Goal: Transaction & Acquisition: Purchase product/service

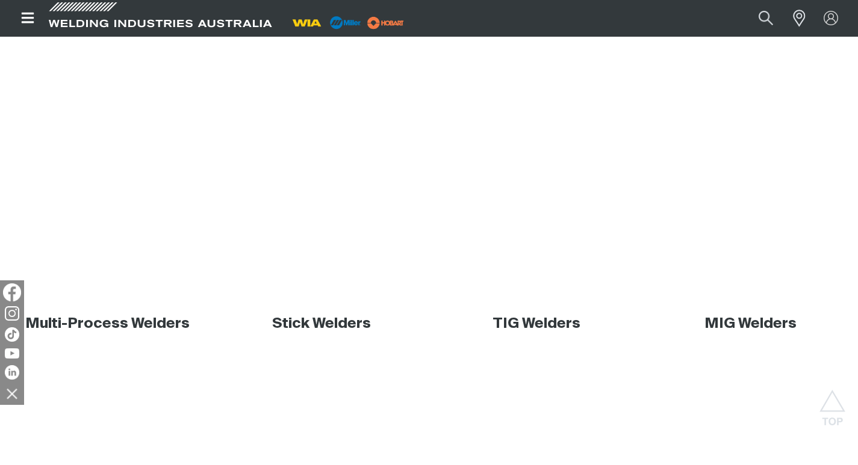
click at [8, 293] on img at bounding box center [12, 293] width 18 height 18
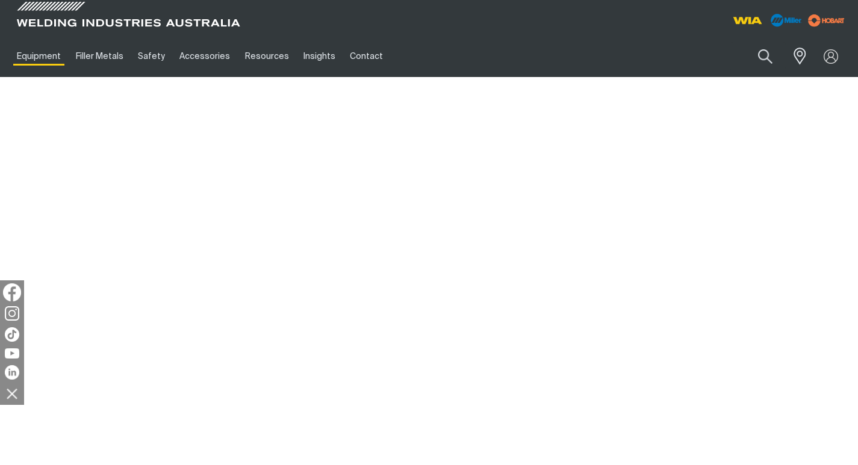
click at [11, 302] on img at bounding box center [12, 293] width 18 height 18
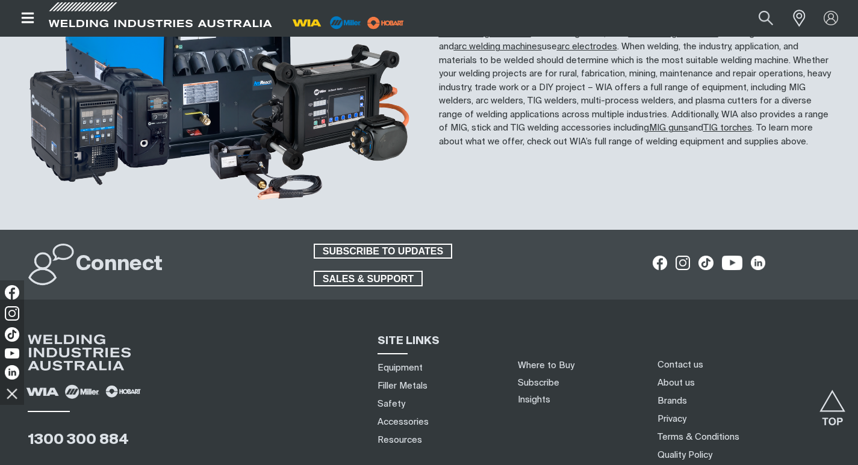
scroll to position [1229, 0]
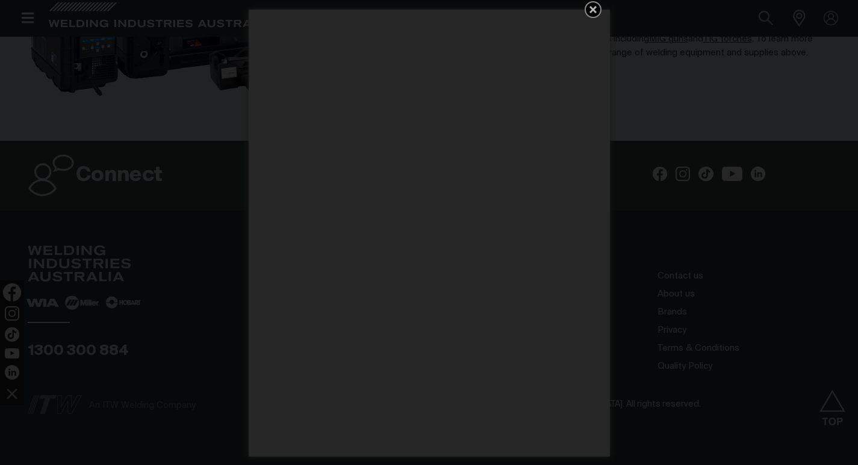
click at [16, 293] on div "Get 5 WIA Welding Guides Free!" at bounding box center [429, 232] width 858 height 465
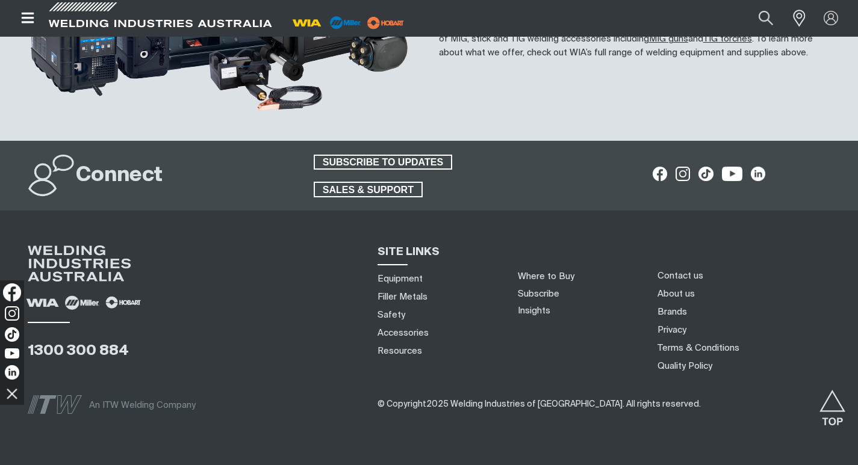
scroll to position [1225, 0]
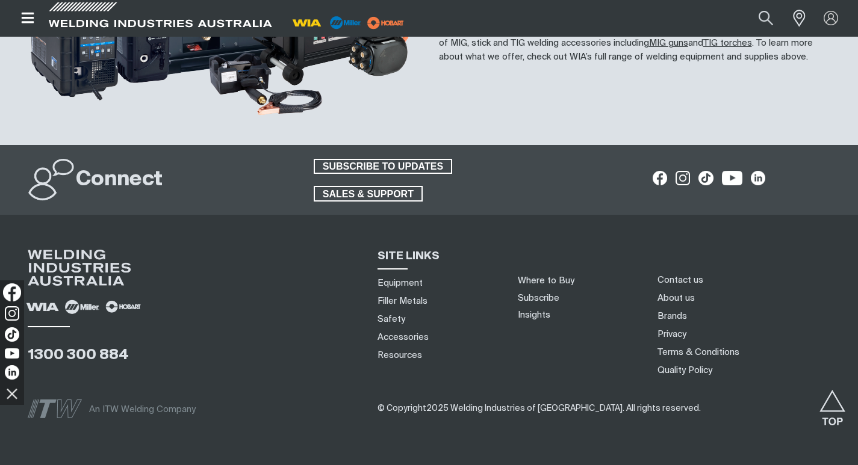
click at [10, 289] on img at bounding box center [12, 293] width 18 height 18
